Goal: Use online tool/utility: Utilize a website feature to perform a specific function

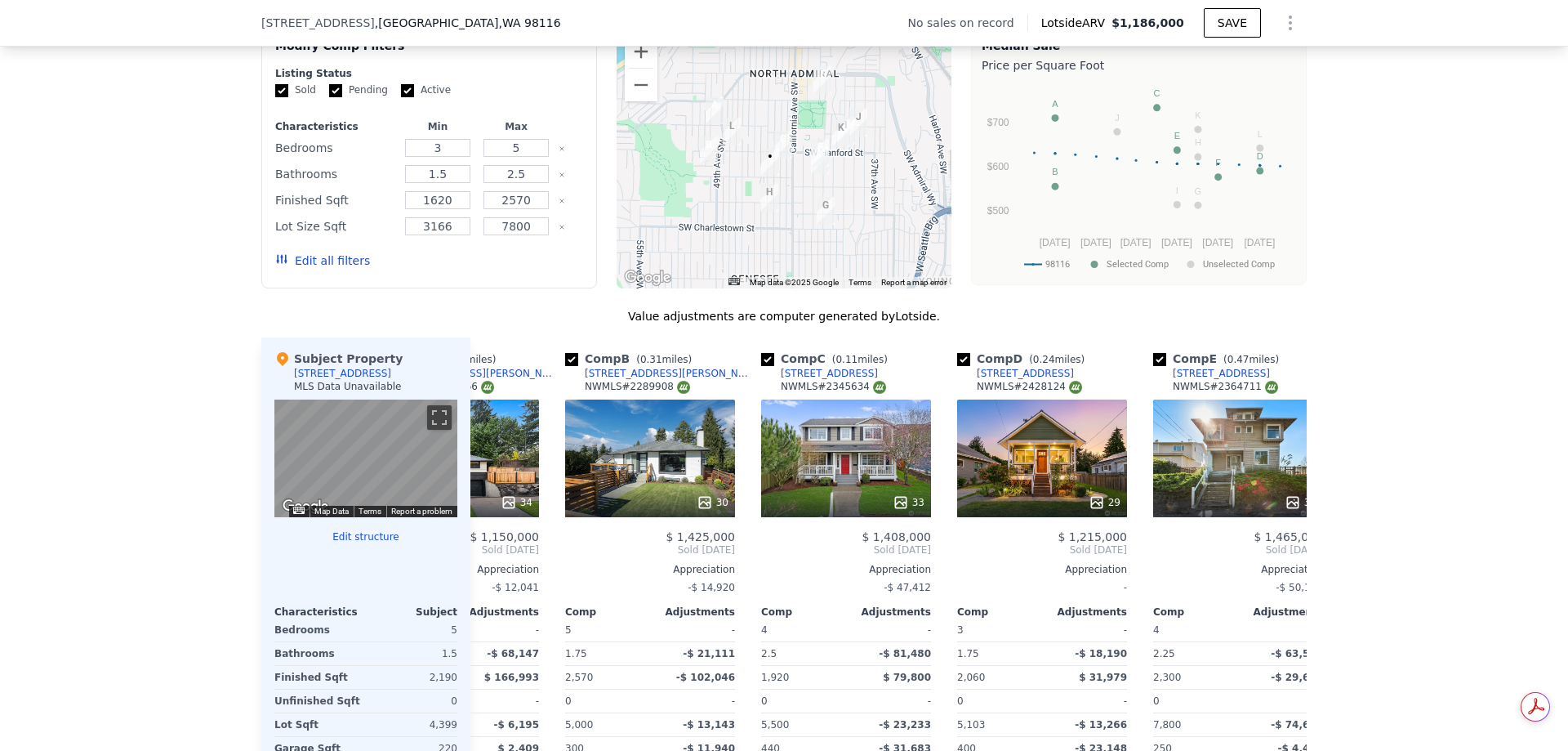
scroll to position [1307, 0]
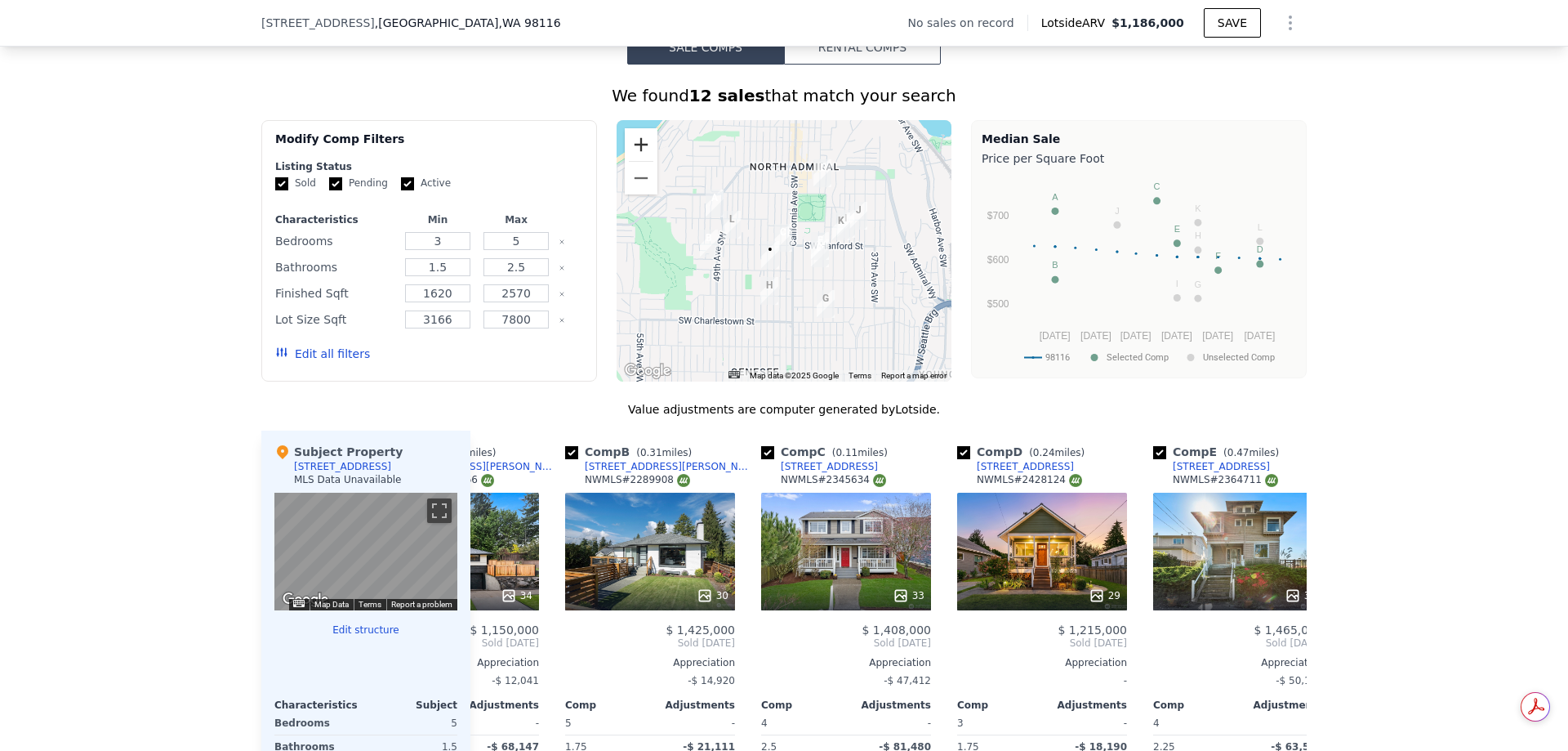
click at [634, 148] on button "Zoom in" at bounding box center [641, 144] width 33 height 33
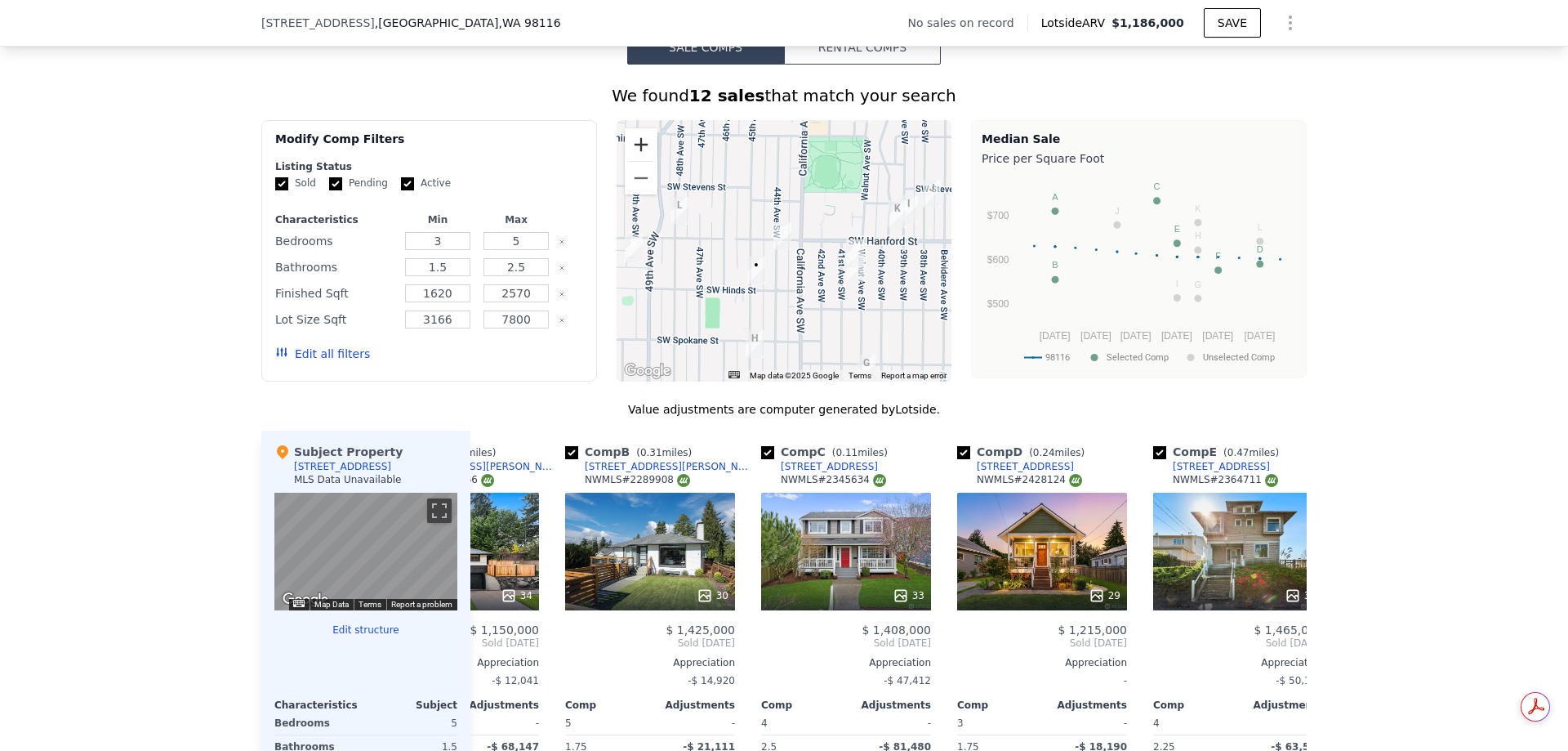
click at [634, 148] on button "Zoom in" at bounding box center [641, 144] width 33 height 33
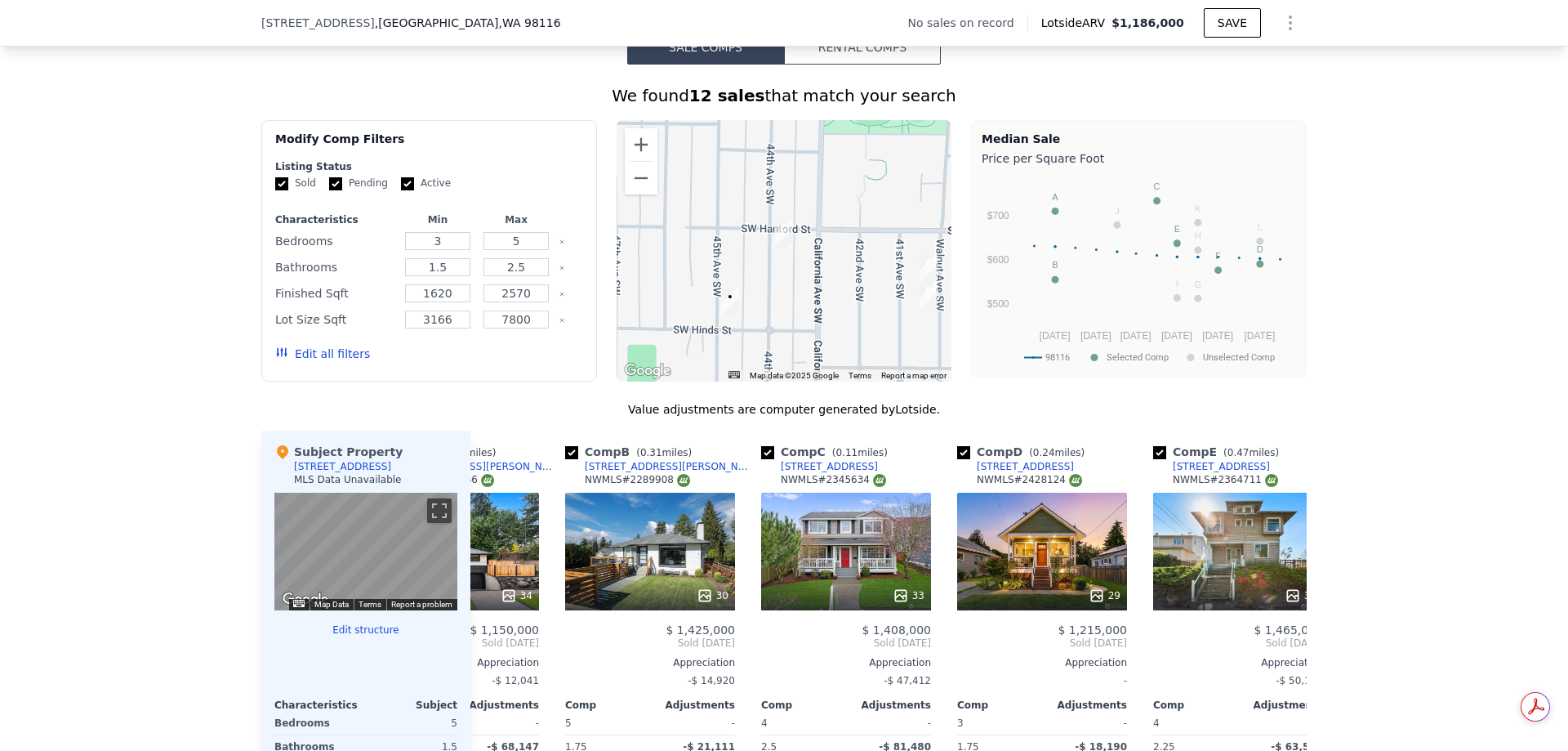
click at [777, 243] on img "3206 44th Ave SW" at bounding box center [783, 234] width 18 height 28
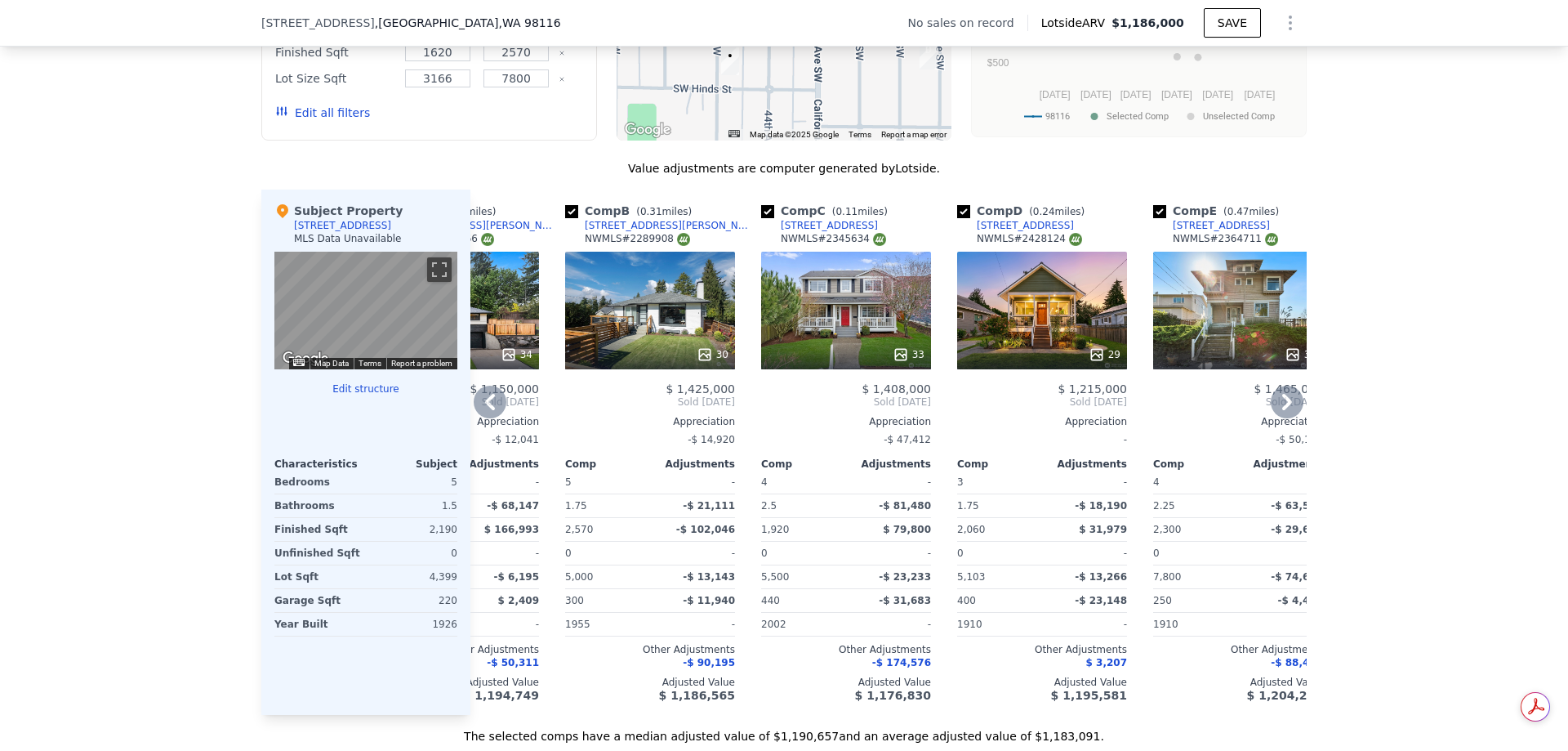
scroll to position [1552, 0]
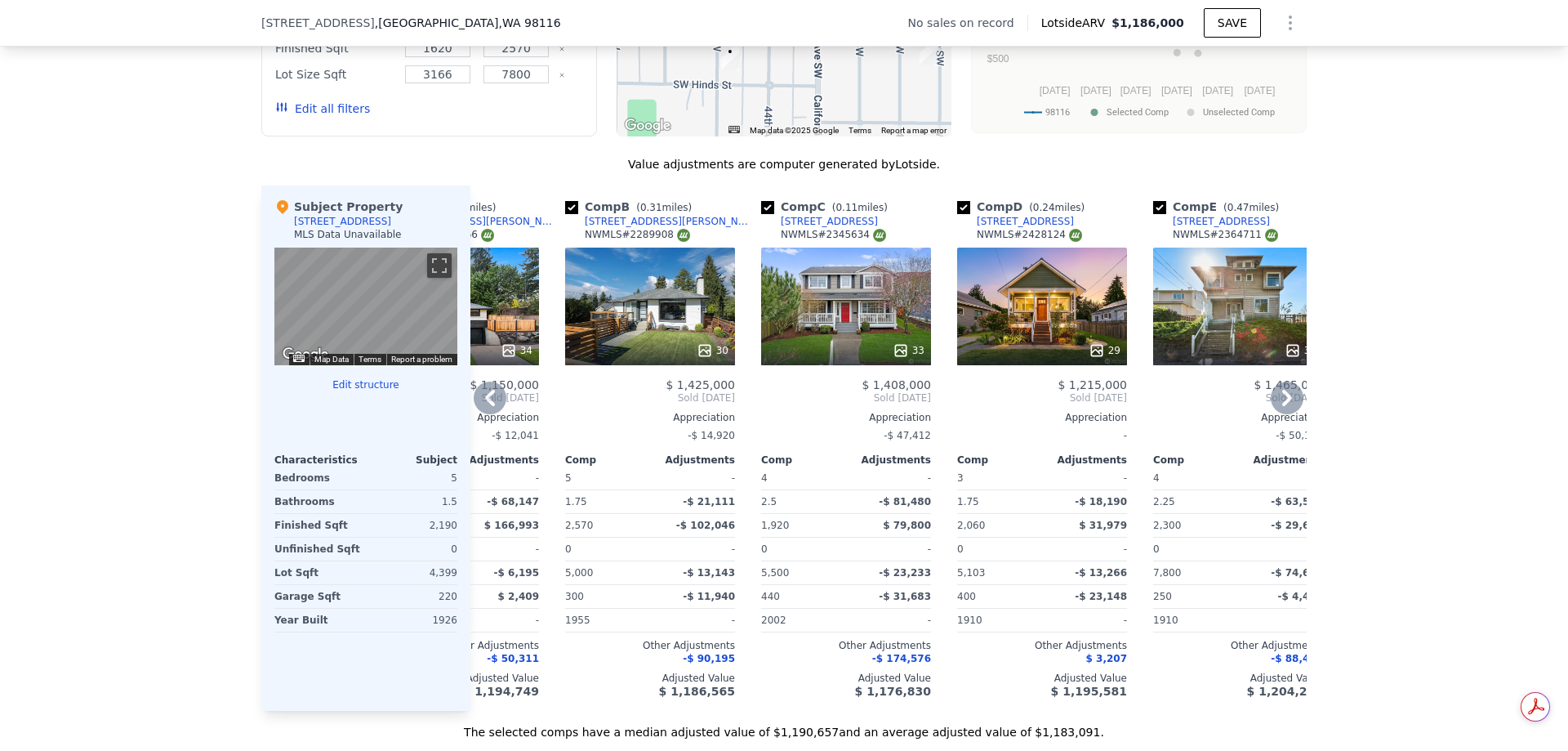
click at [840, 328] on div "33" at bounding box center [846, 307] width 170 height 117
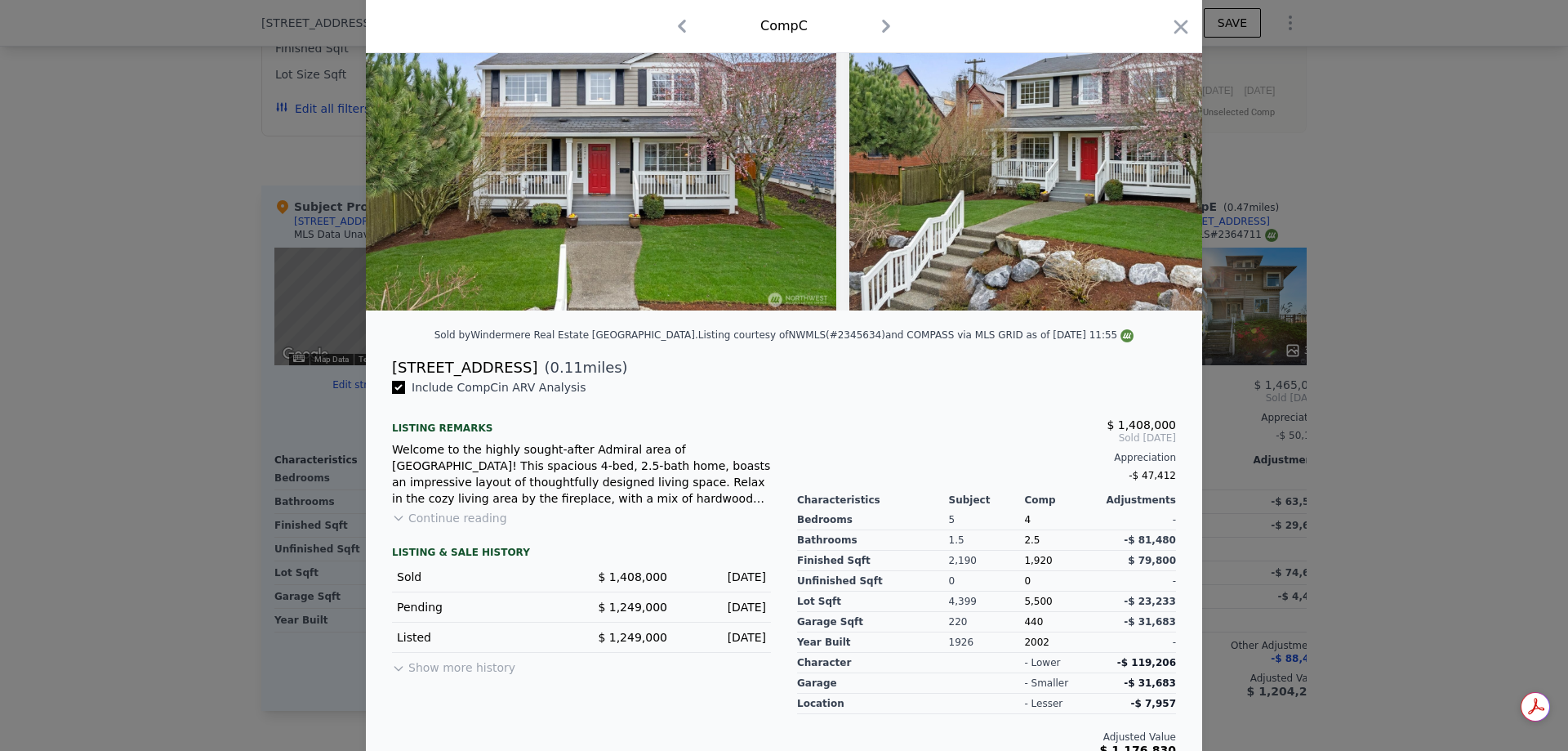
scroll to position [140, 0]
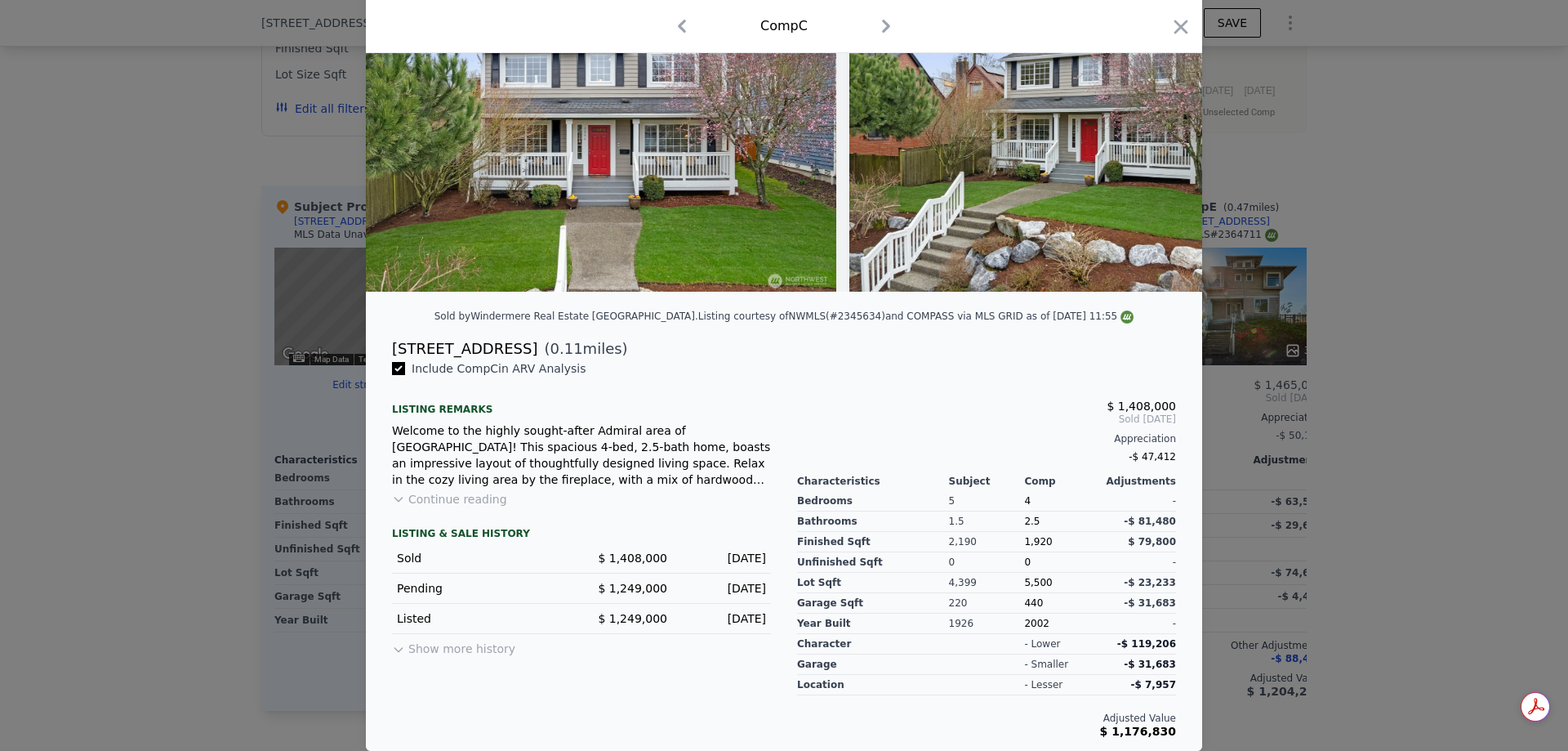
click at [1440, 410] on div at bounding box center [784, 376] width 1568 height 751
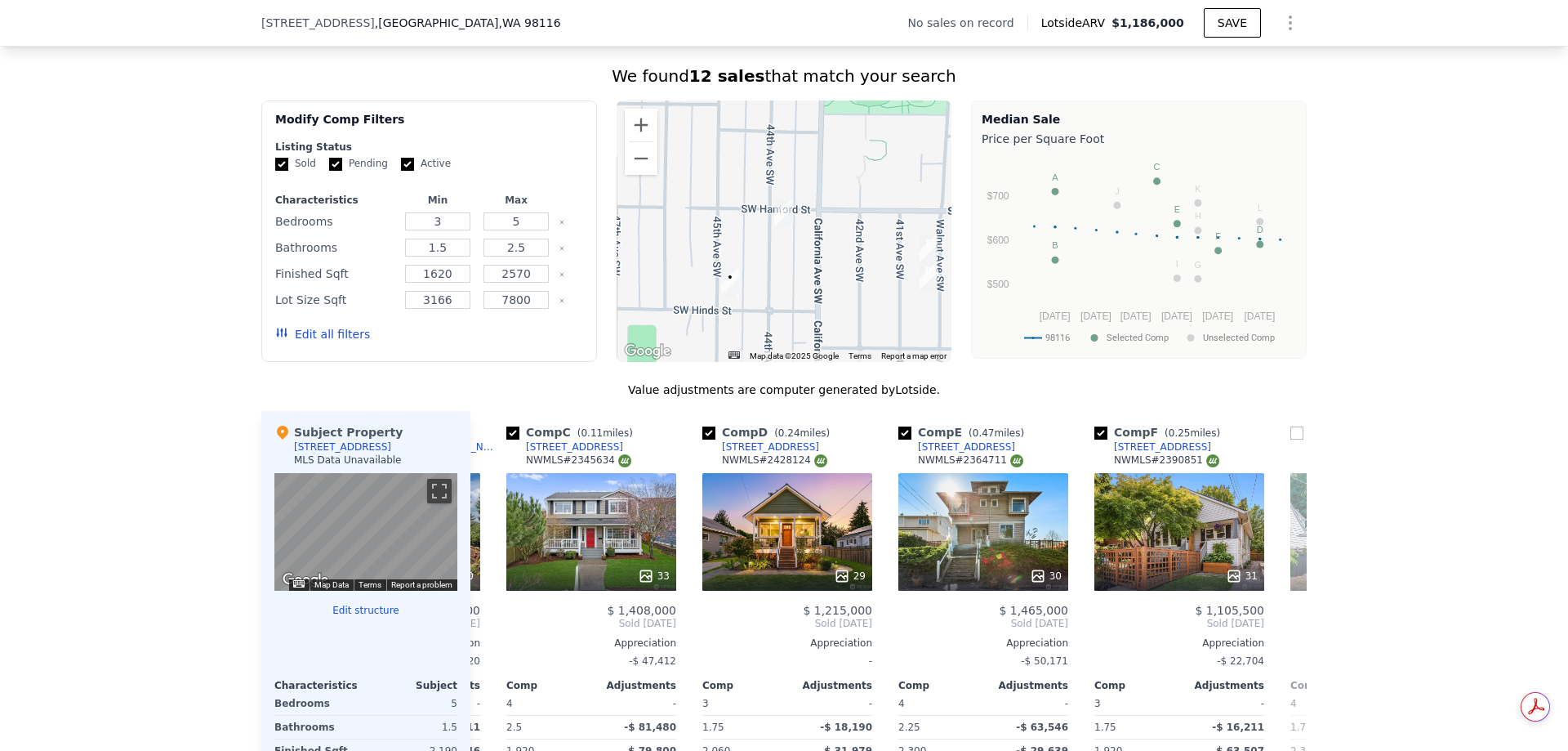
scroll to position [1225, 0]
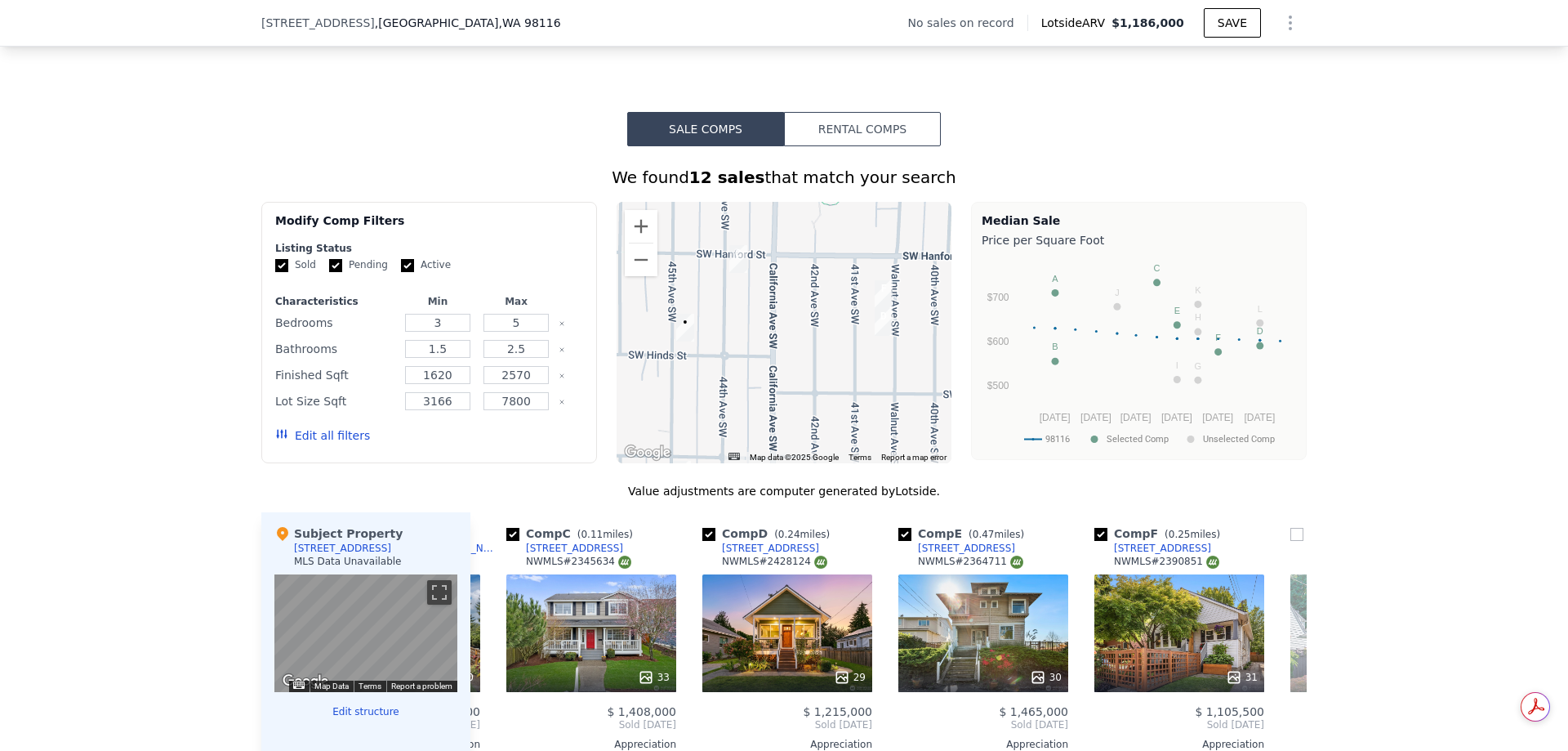
drag, startPoint x: 871, startPoint y: 416, endPoint x: 806, endPoint y: 400, distance: 66.9
click at [825, 362] on div at bounding box center [784, 333] width 335 height 262
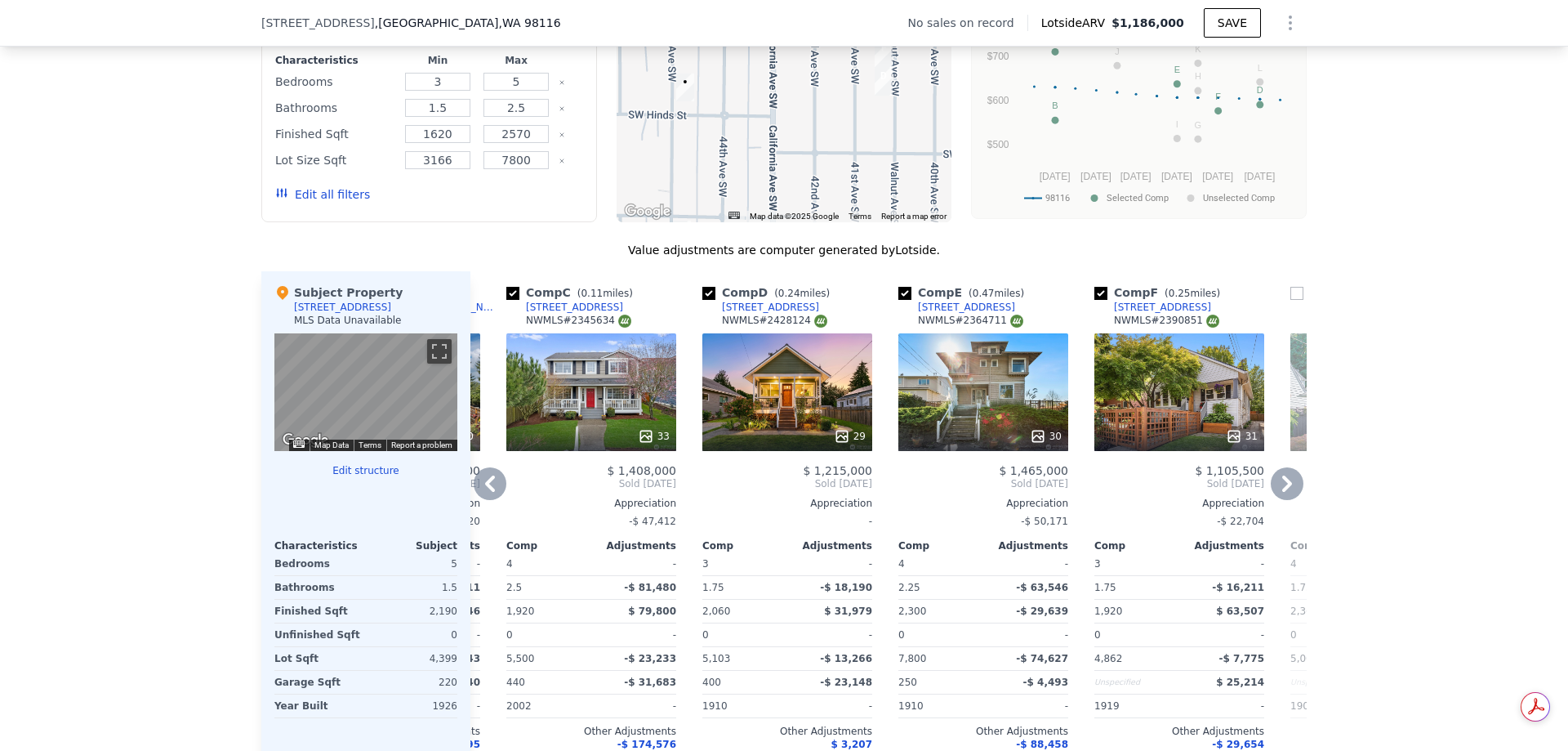
scroll to position [1470, 0]
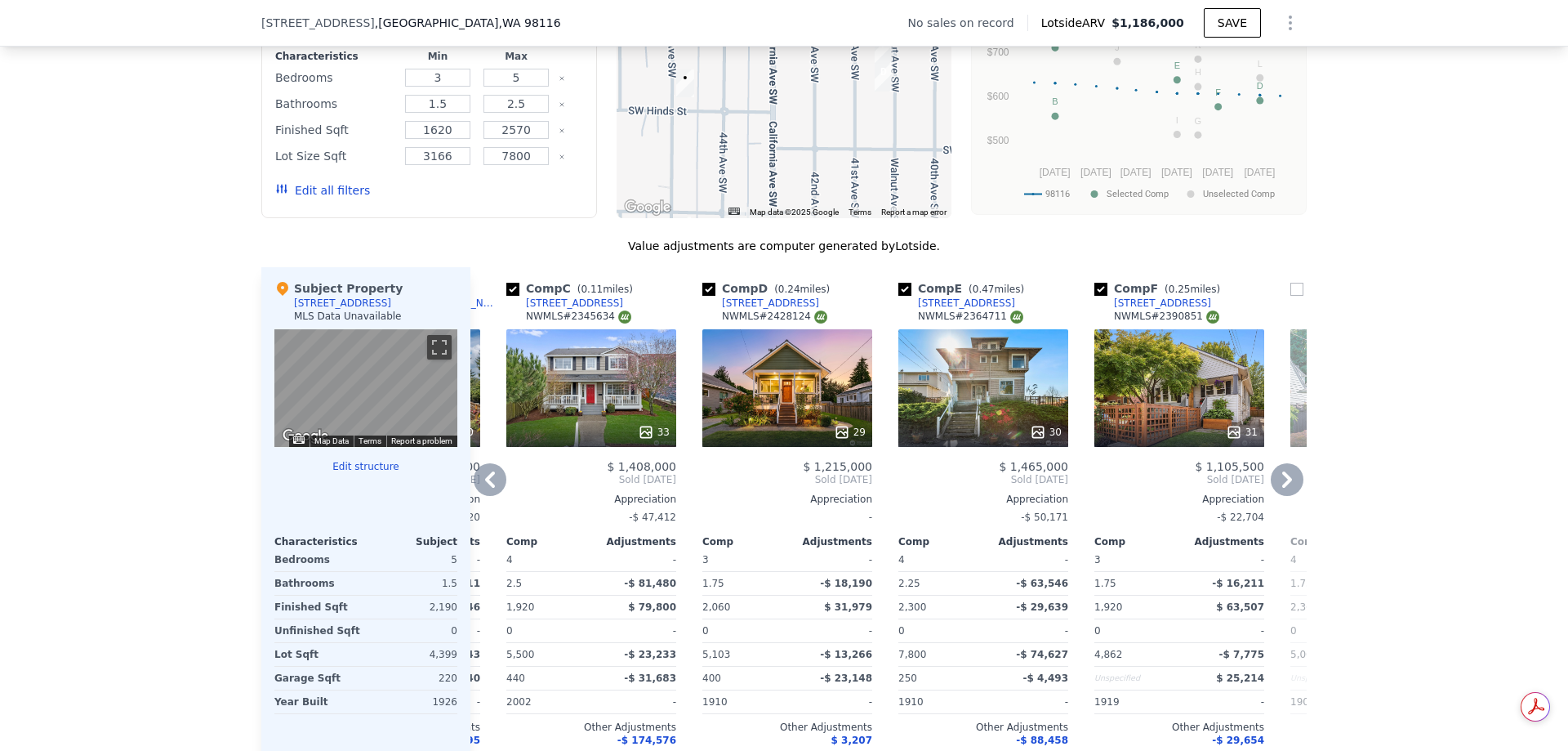
click at [795, 417] on div "29" at bounding box center [787, 388] width 170 height 117
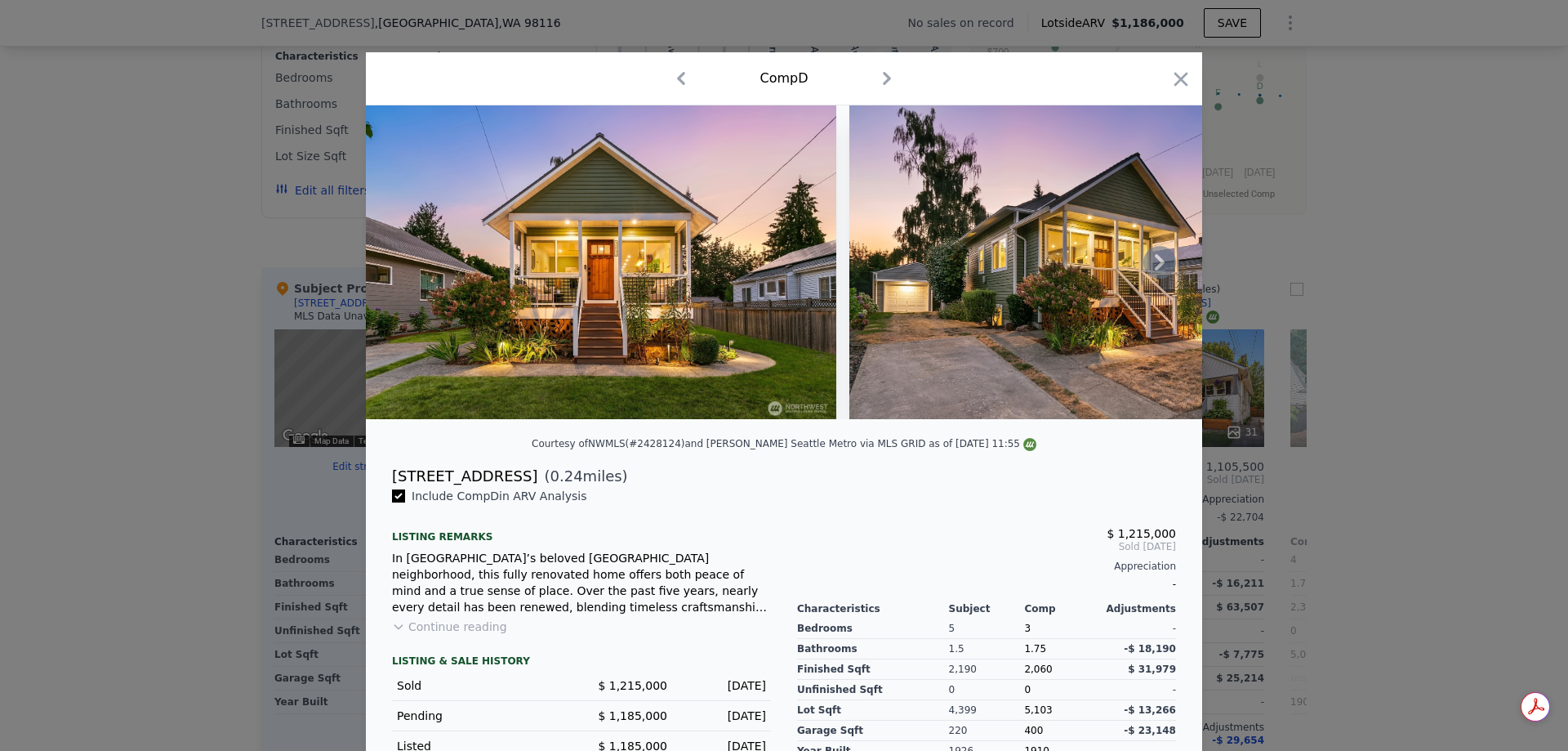
click at [761, 321] on img at bounding box center [601, 262] width 470 height 314
click at [1169, 76] on icon "button" at bounding box center [1180, 79] width 23 height 23
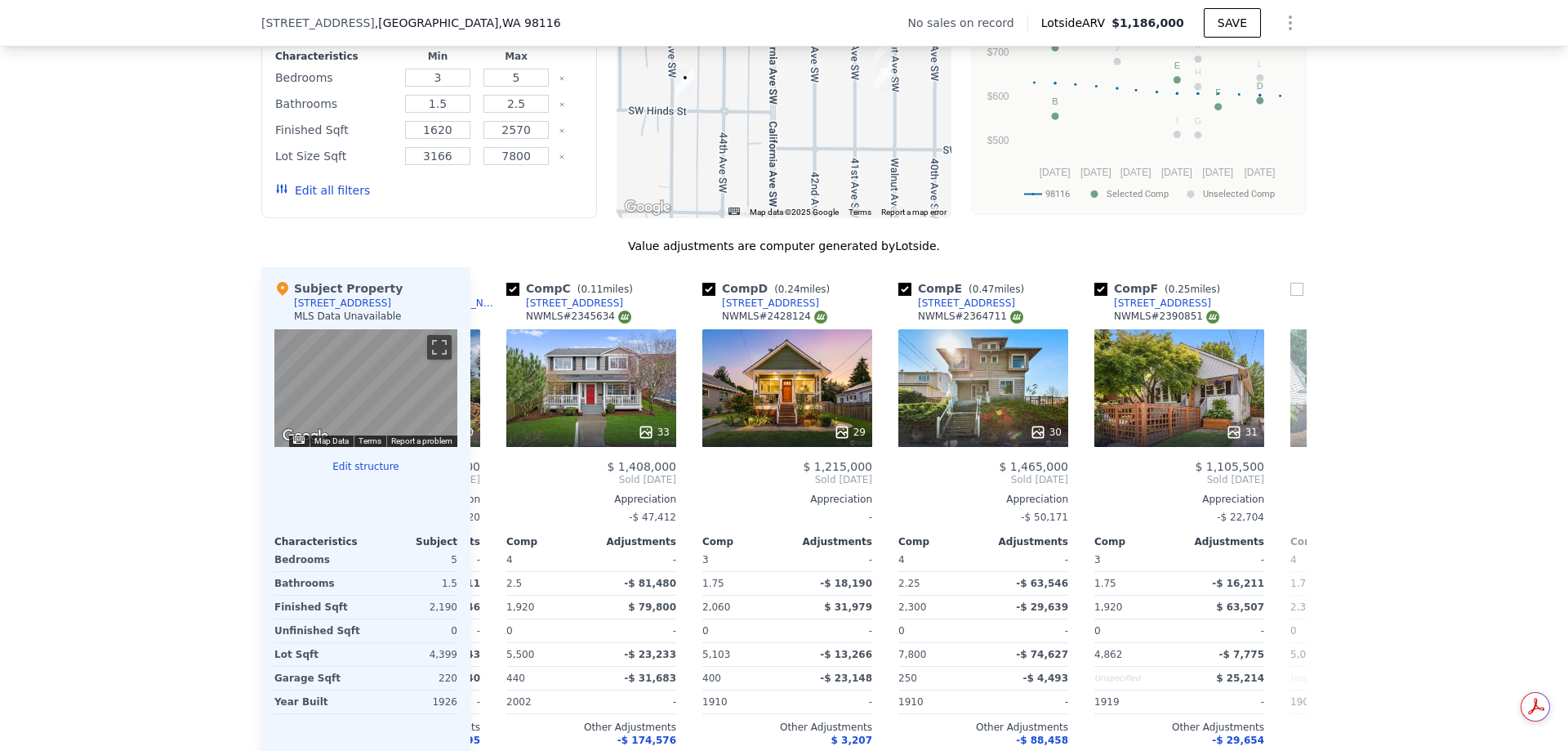
drag, startPoint x: 102, startPoint y: 644, endPoint x: 148, endPoint y: 665, distance: 50.6
click at [102, 644] on div "We found 12 sales that match your search Filters Map Prices Modify Comp Filters…" at bounding box center [784, 362] width 1568 height 921
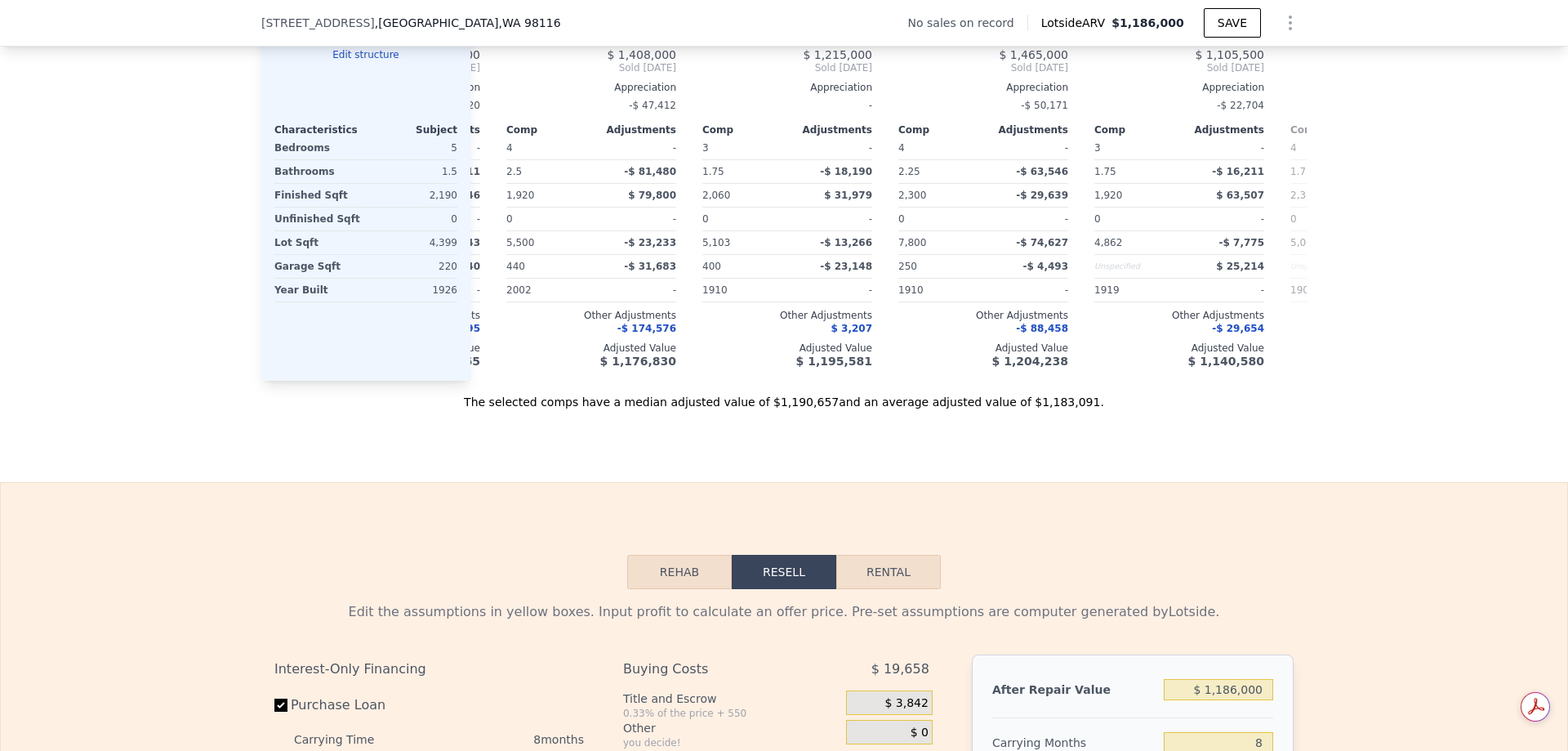
scroll to position [2124, 0]
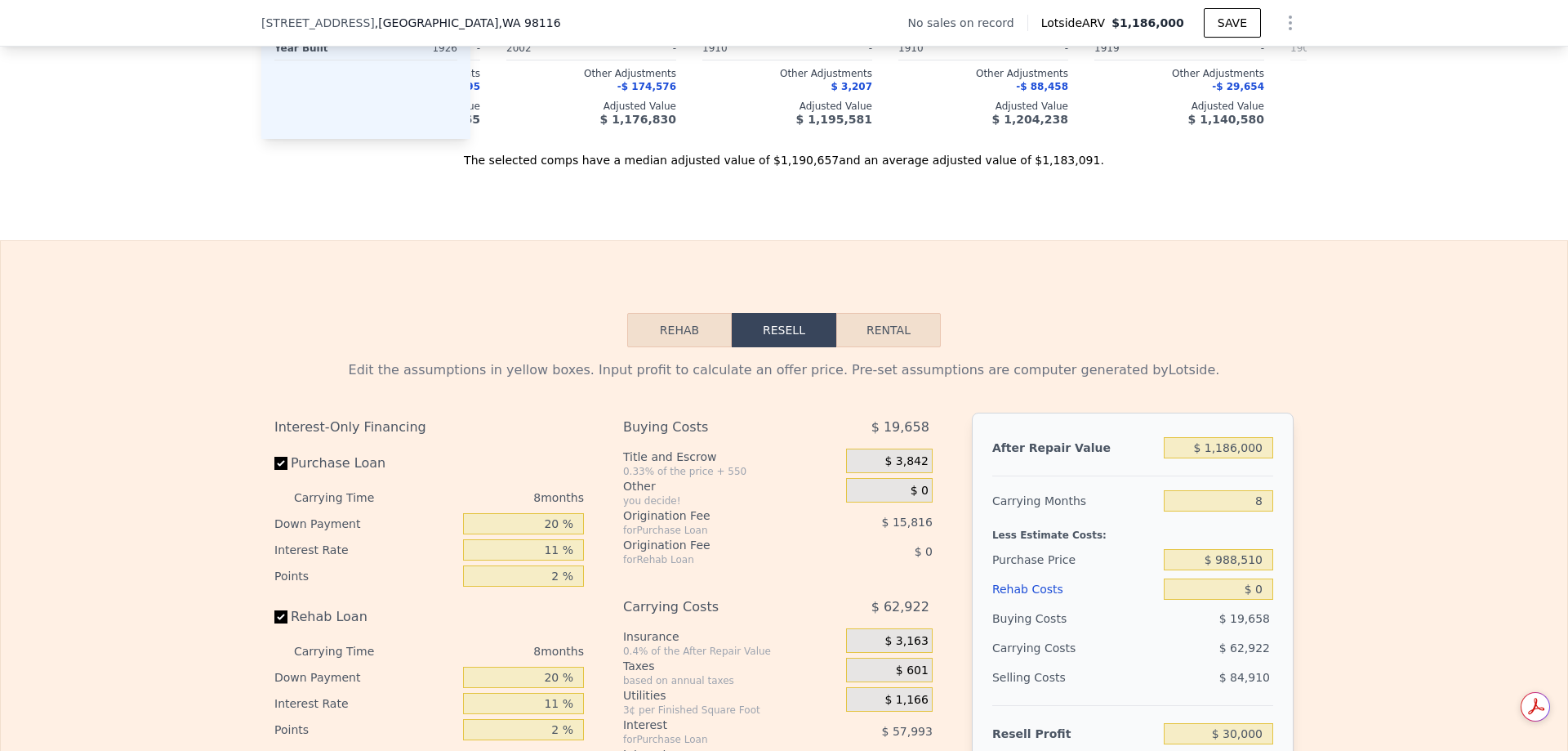
click at [666, 348] on button "Rehab" at bounding box center [679, 330] width 104 height 34
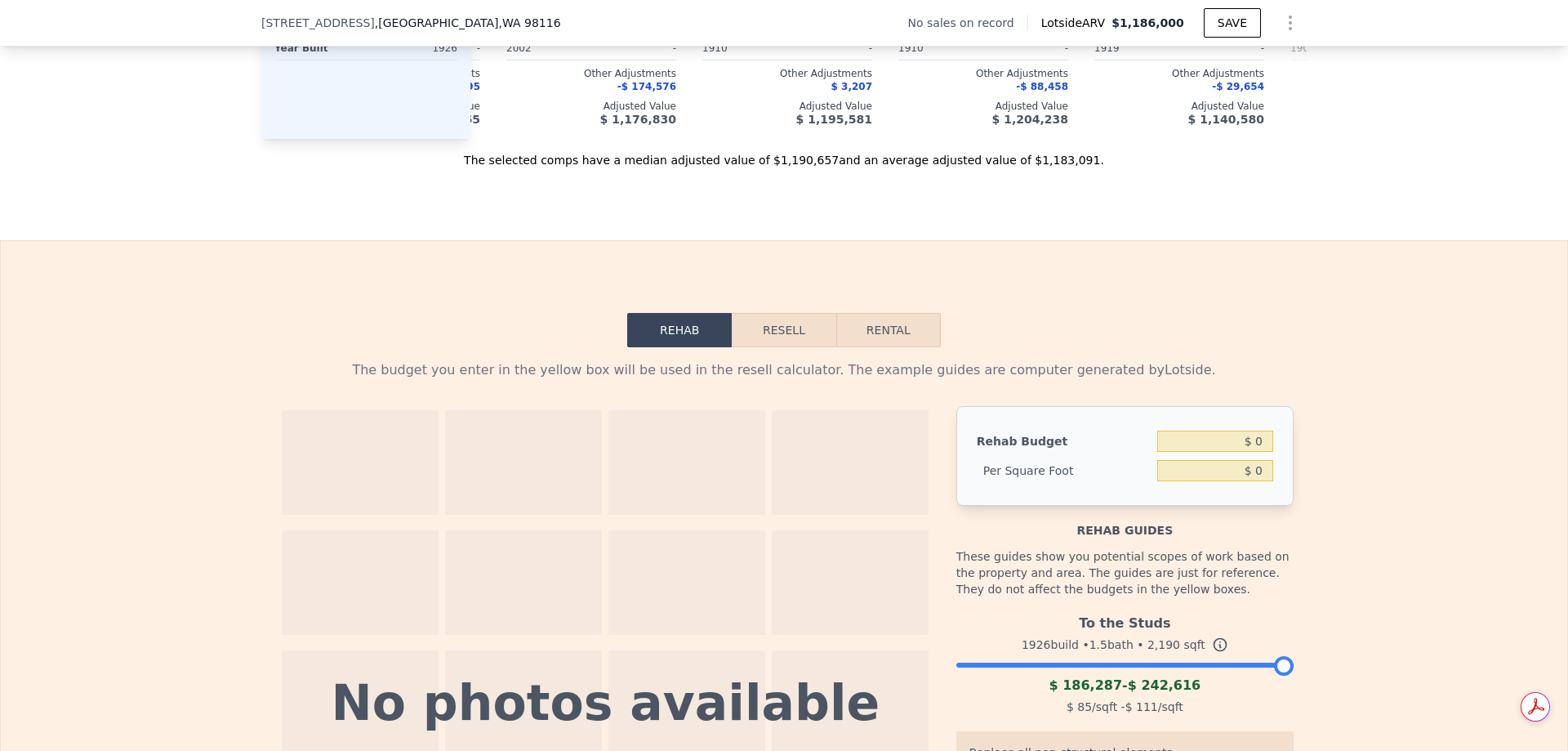
click at [795, 348] on button "Resell" at bounding box center [784, 330] width 103 height 34
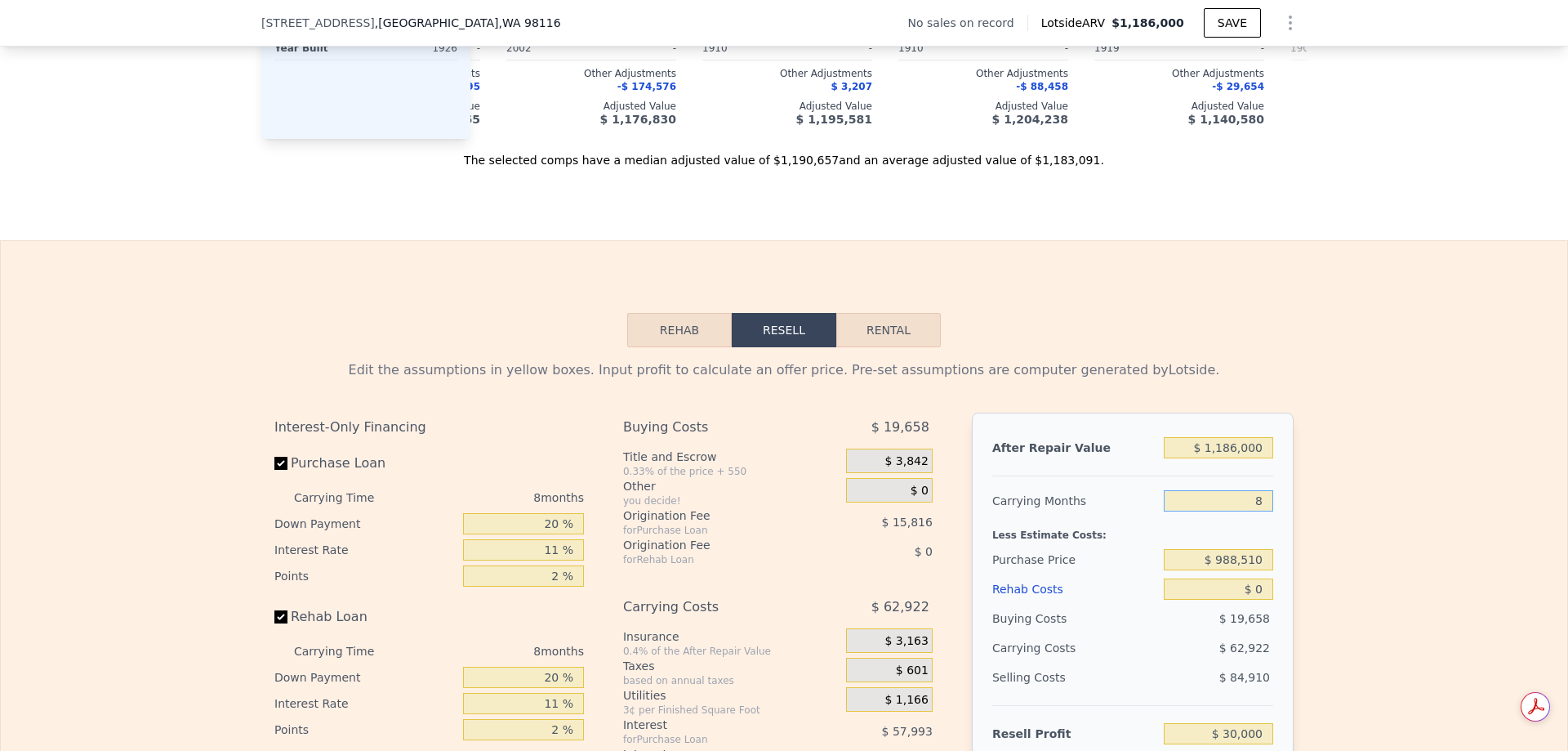
drag, startPoint x: 1244, startPoint y: 527, endPoint x: 1306, endPoint y: 527, distance: 62.0
click at [1295, 526] on div "Edit the assumptions in yellow boxes. Input profit to calculate an offer price.…" at bounding box center [784, 651] width 1045 height 608
type input "9"
type input "$ 22,136"
type input "9"
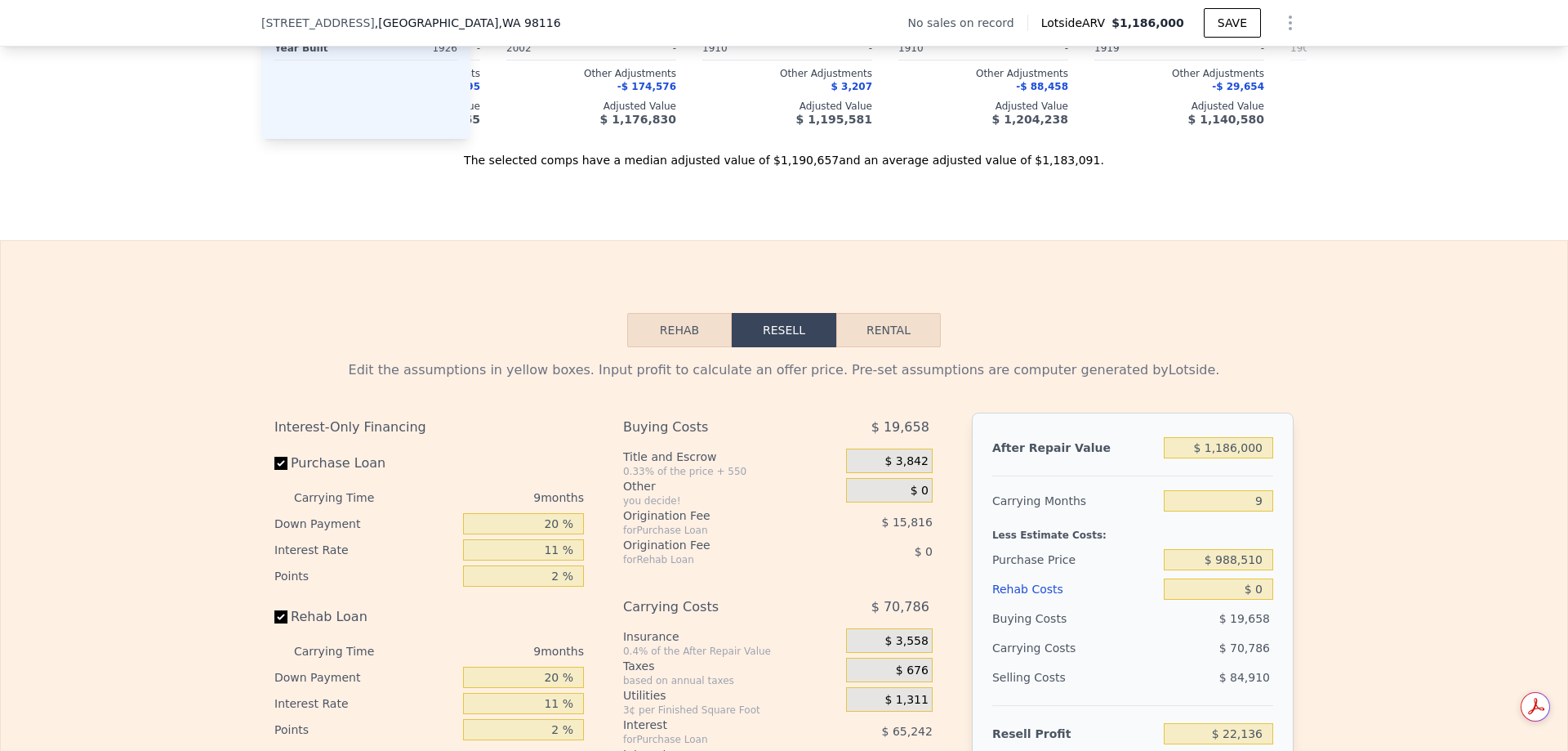
click at [1343, 553] on div "Edit the assumptions in yellow boxes. Input profit to calculate an offer price.…" at bounding box center [784, 651] width 1567 height 608
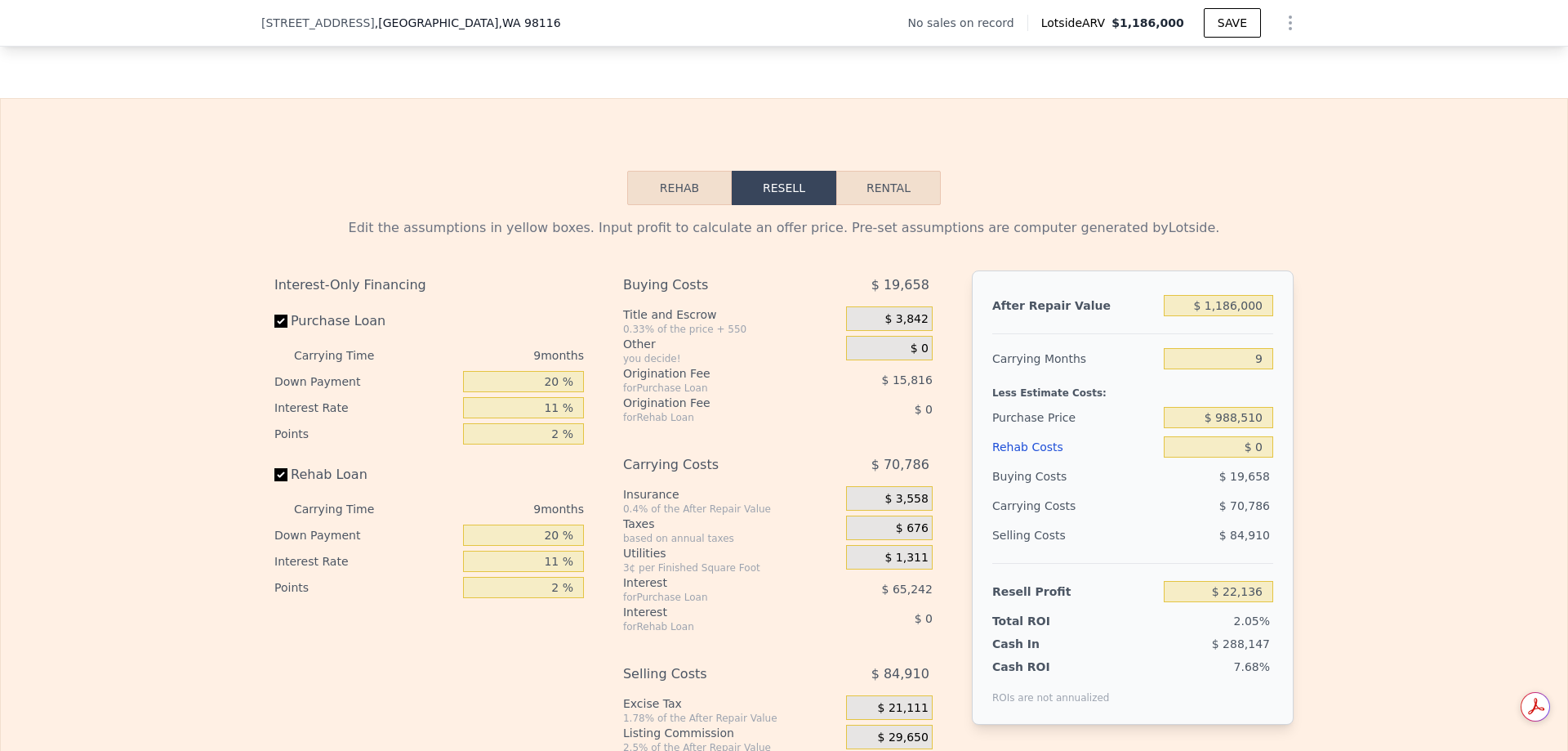
scroll to position [2287, 0]
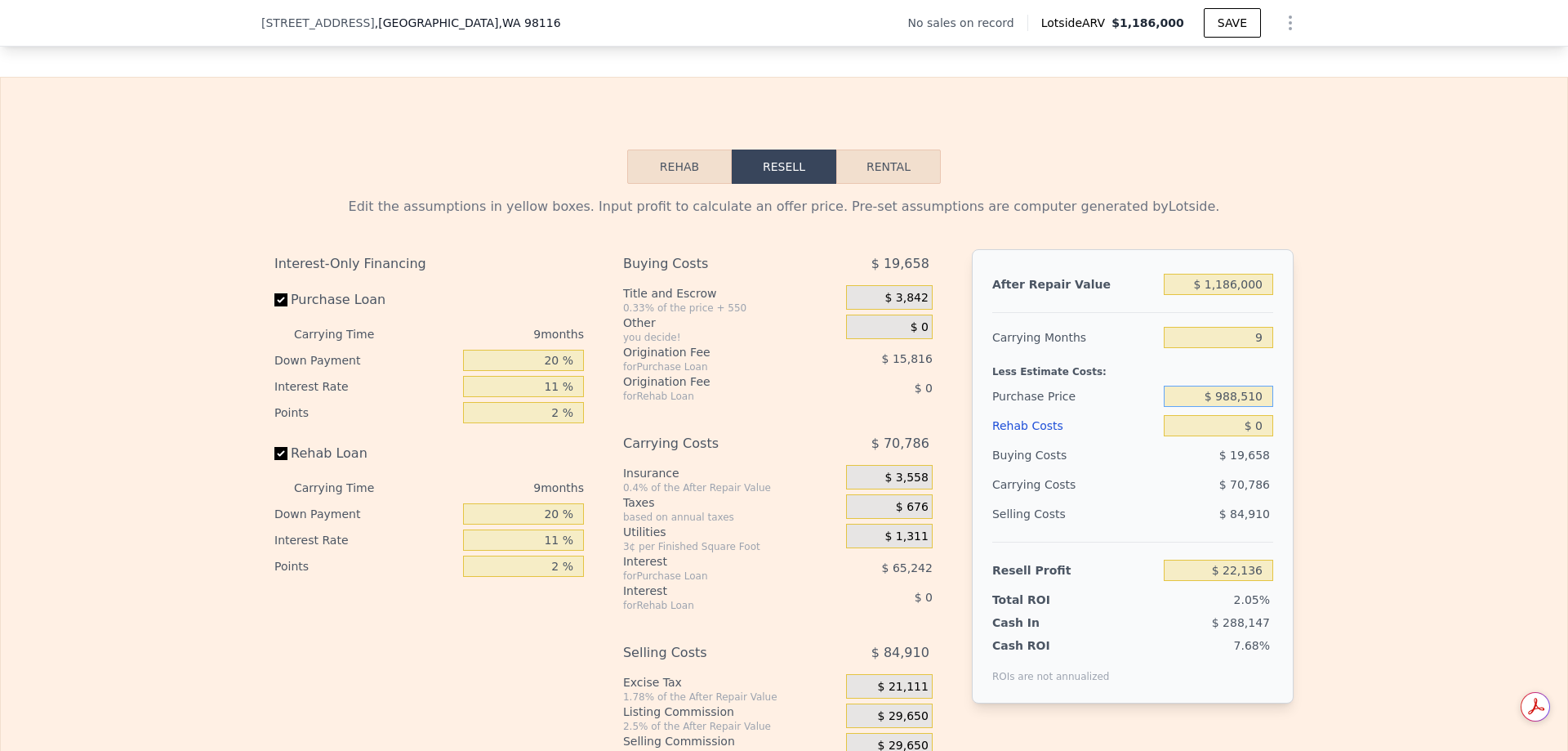
click at [1240, 407] on input "$ 988,510" at bounding box center [1218, 396] width 109 height 21
type input "$ 750,000"
click at [1345, 474] on div "Edit the assumptions in yellow boxes. Input profit to calculate an offer price.…" at bounding box center [784, 487] width 1567 height 608
type input "$ 280,997"
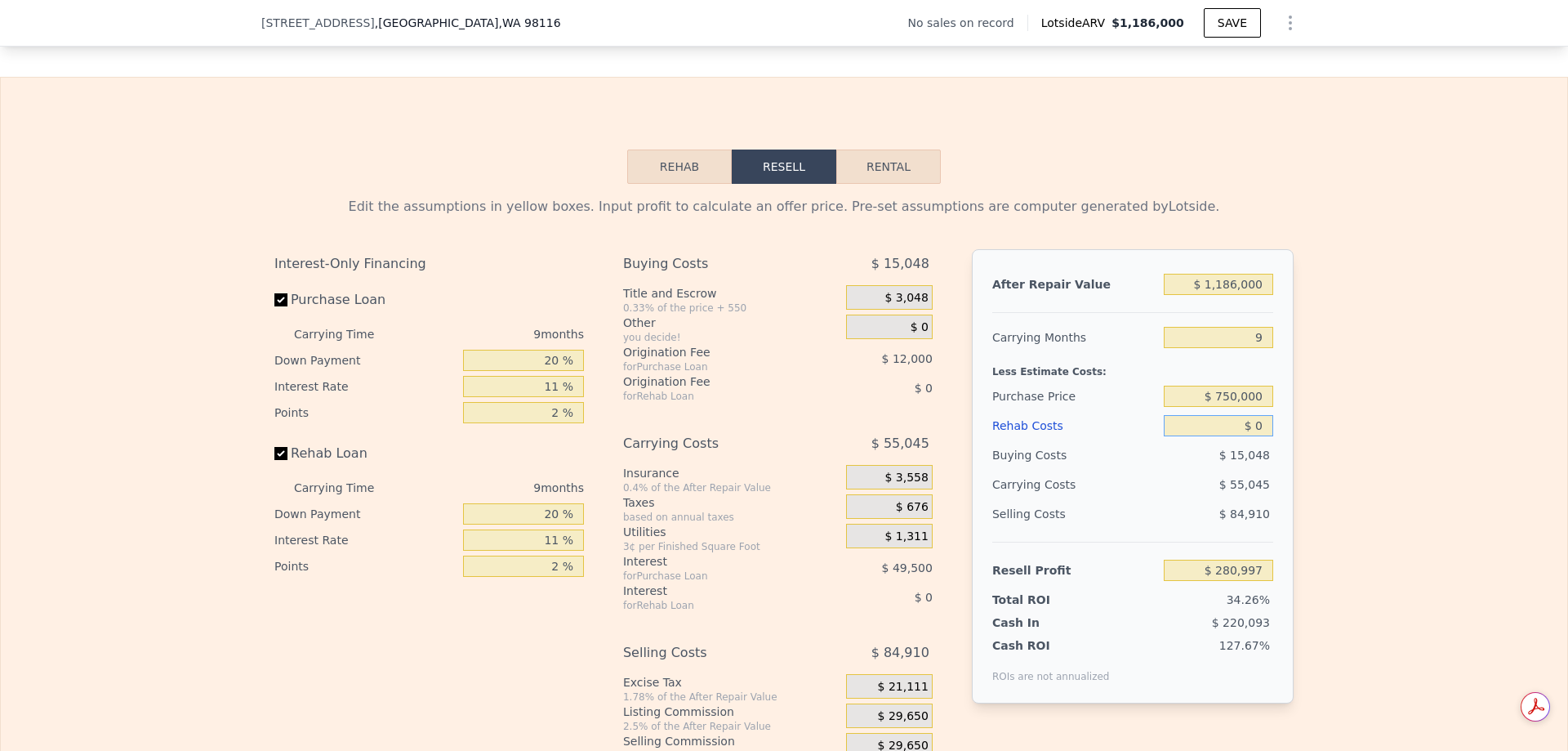
click at [1248, 436] on input "$ 0" at bounding box center [1218, 425] width 109 height 21
click at [1256, 436] on input "$ 0" at bounding box center [1218, 425] width 109 height 21
click at [1224, 407] on input "$ 750,000" at bounding box center [1218, 396] width 109 height 21
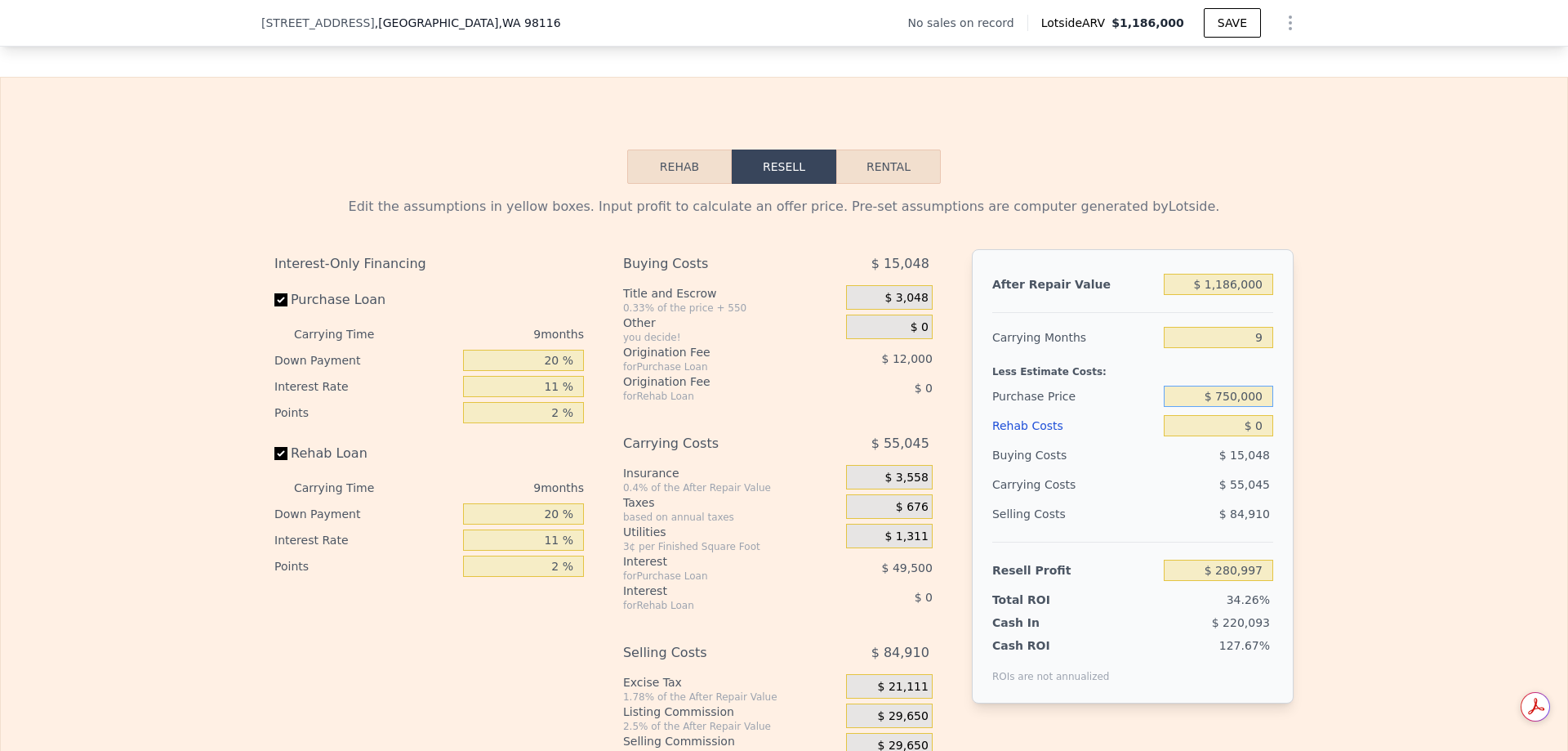
click at [1224, 407] on input "$ 750,000" at bounding box center [1218, 396] width 109 height 21
type input "$ 650,000"
click at [1256, 436] on input "$ 0" at bounding box center [1218, 425] width 109 height 21
type input "$ 389,527"
click at [1256, 436] on input "$ 0" at bounding box center [1218, 425] width 109 height 21
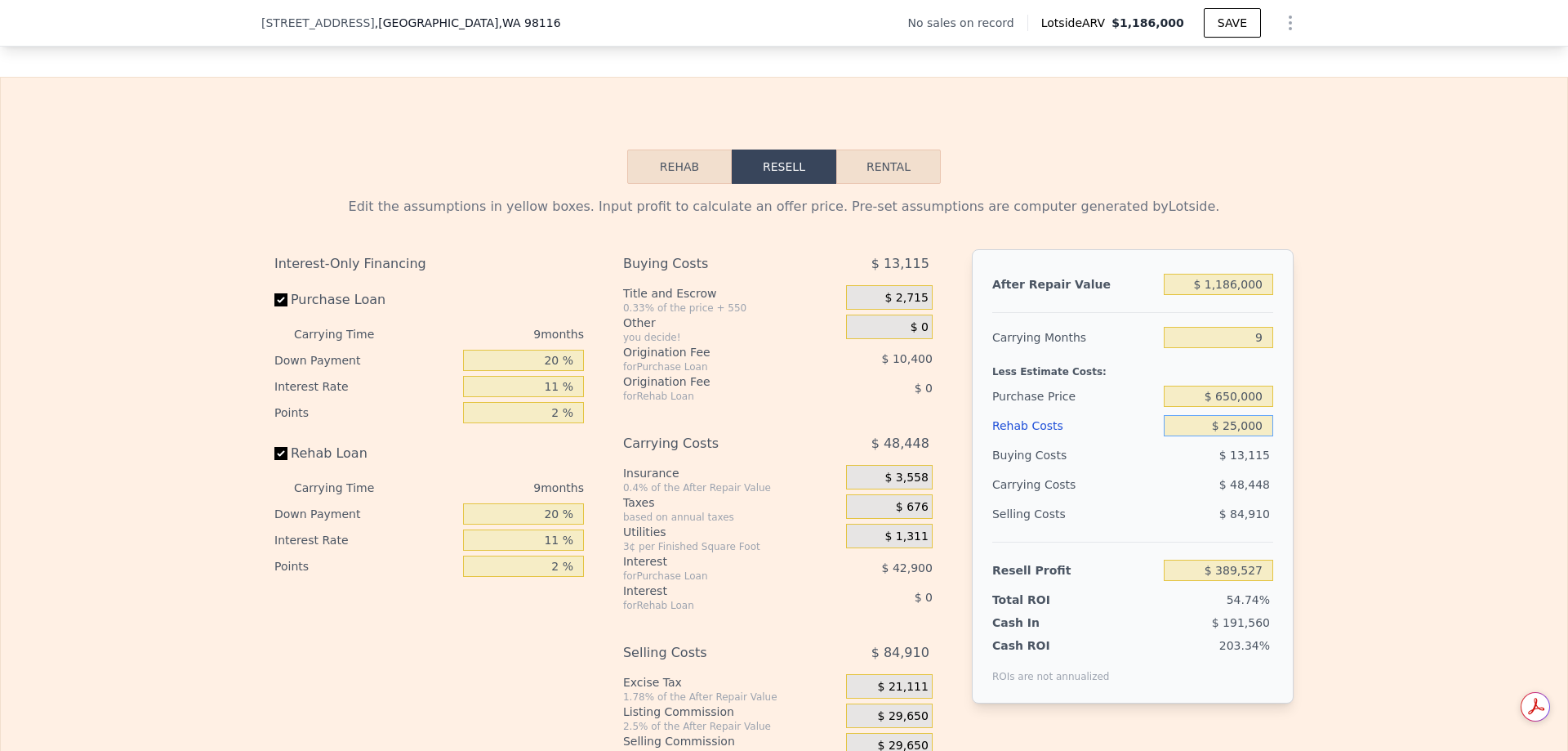
type input "$ 250,000"
type input "$ 119,030"
type input "$ 250,000"
click at [1376, 509] on div "Edit the assumptions in yellow boxes. Input profit to calculate an offer price.…" at bounding box center [784, 487] width 1567 height 608
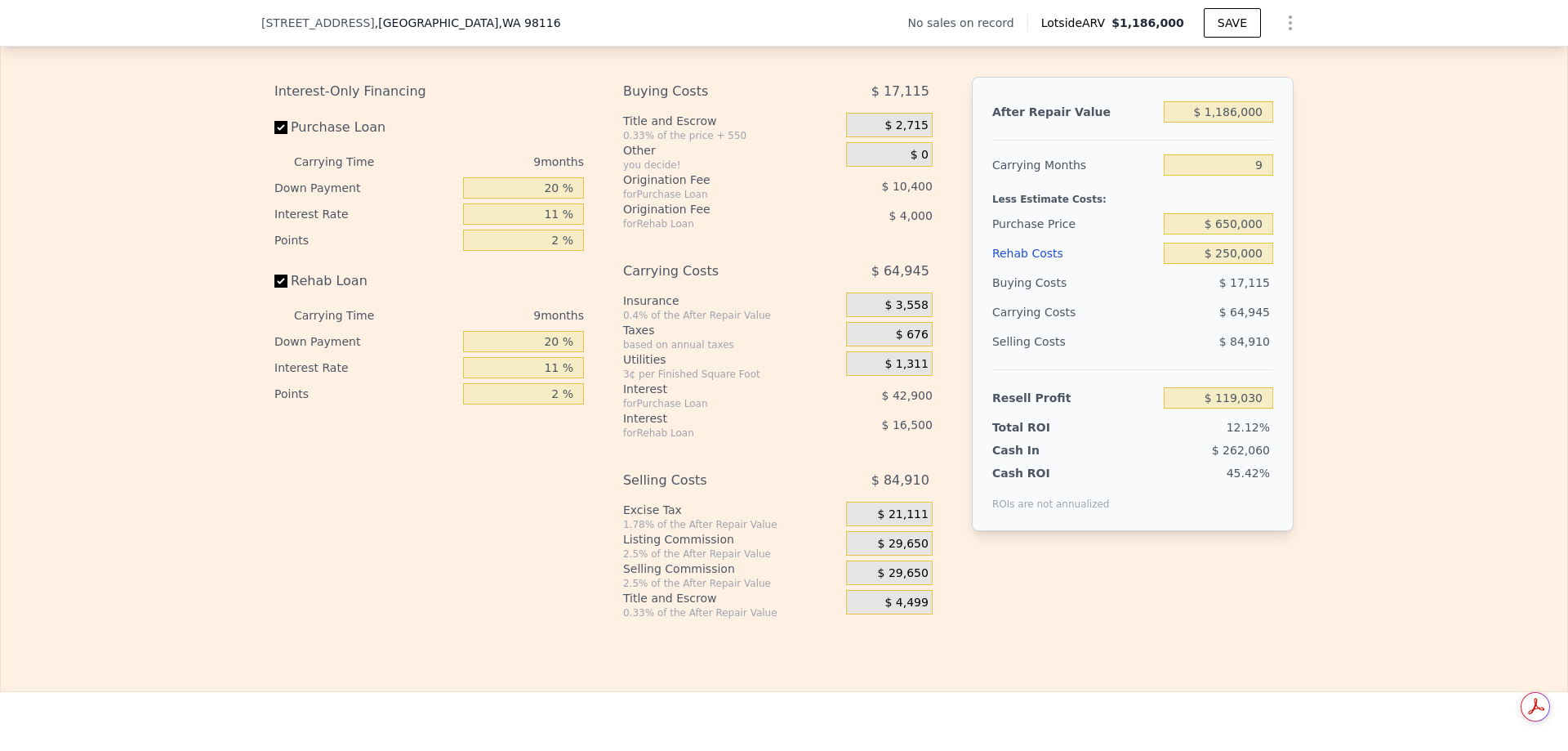
scroll to position [2451, 0]
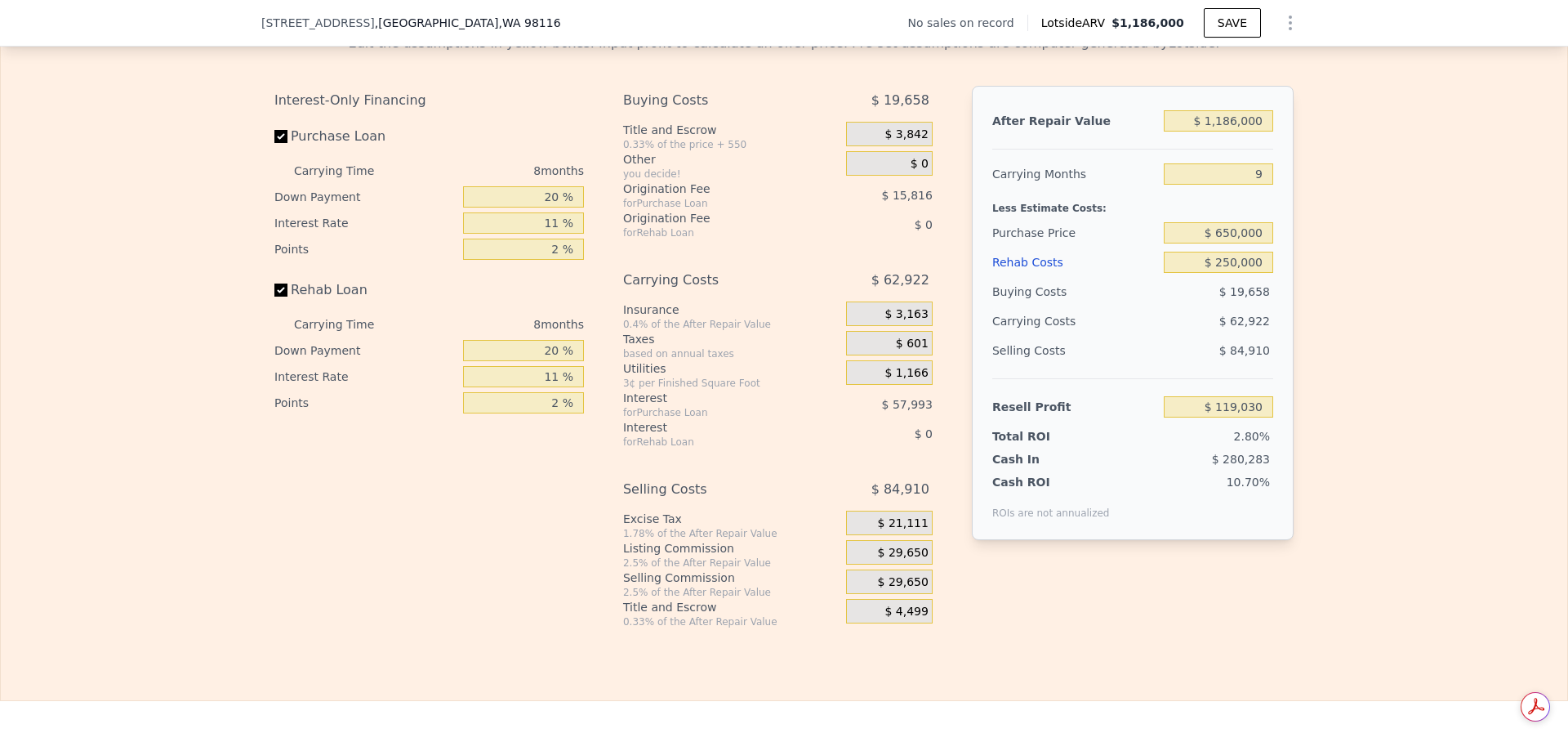
type input "8"
type input "$ 0"
type input "$ 30,000"
